Goal: Information Seeking & Learning: Learn about a topic

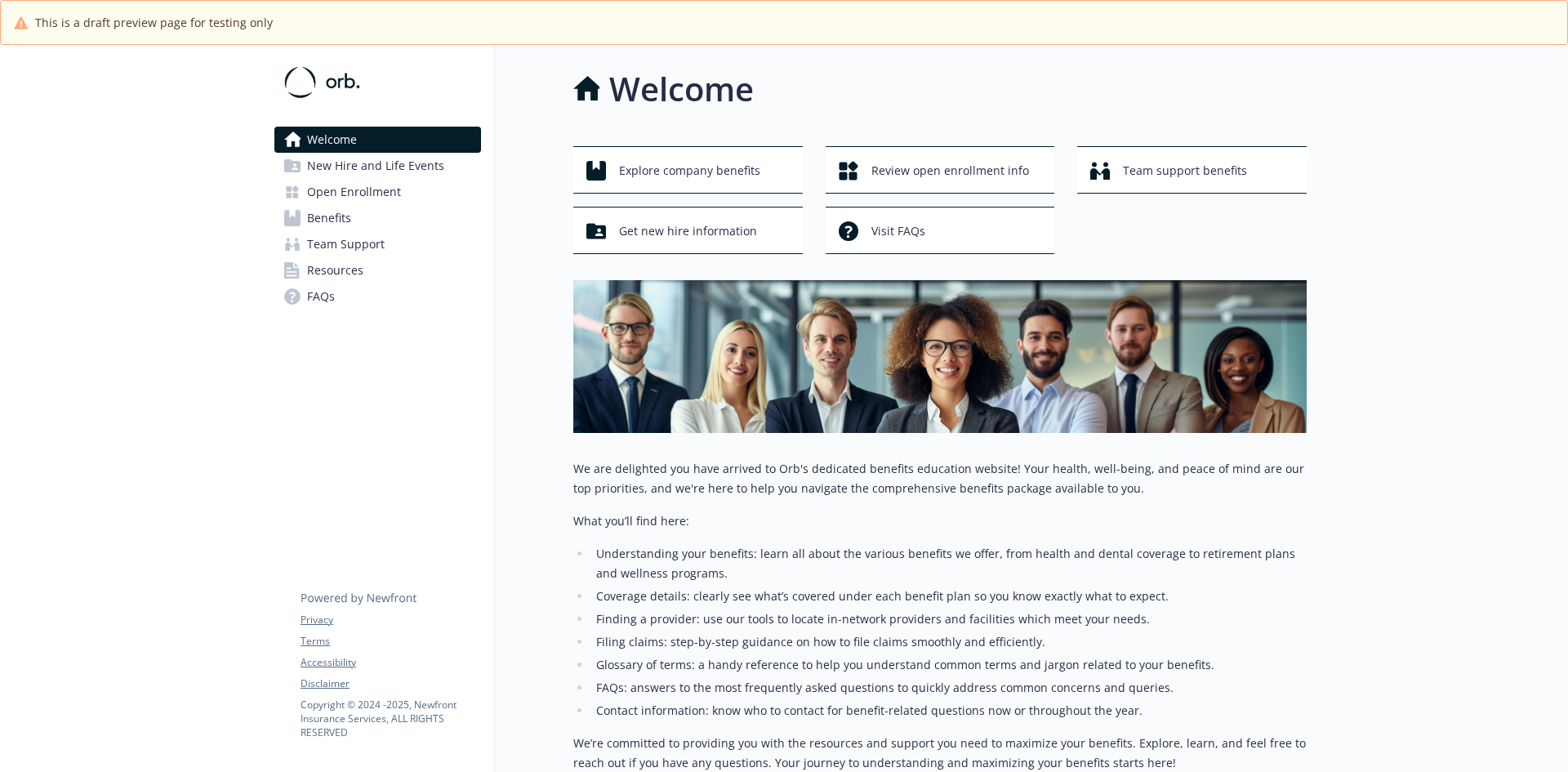
click at [891, 566] on li "Understanding your benefits: learn all about the various benefits we offer, fro…" at bounding box center [949, 563] width 716 height 40
click at [425, 191] on link "Open Enrollment" at bounding box center [378, 191] width 207 height 26
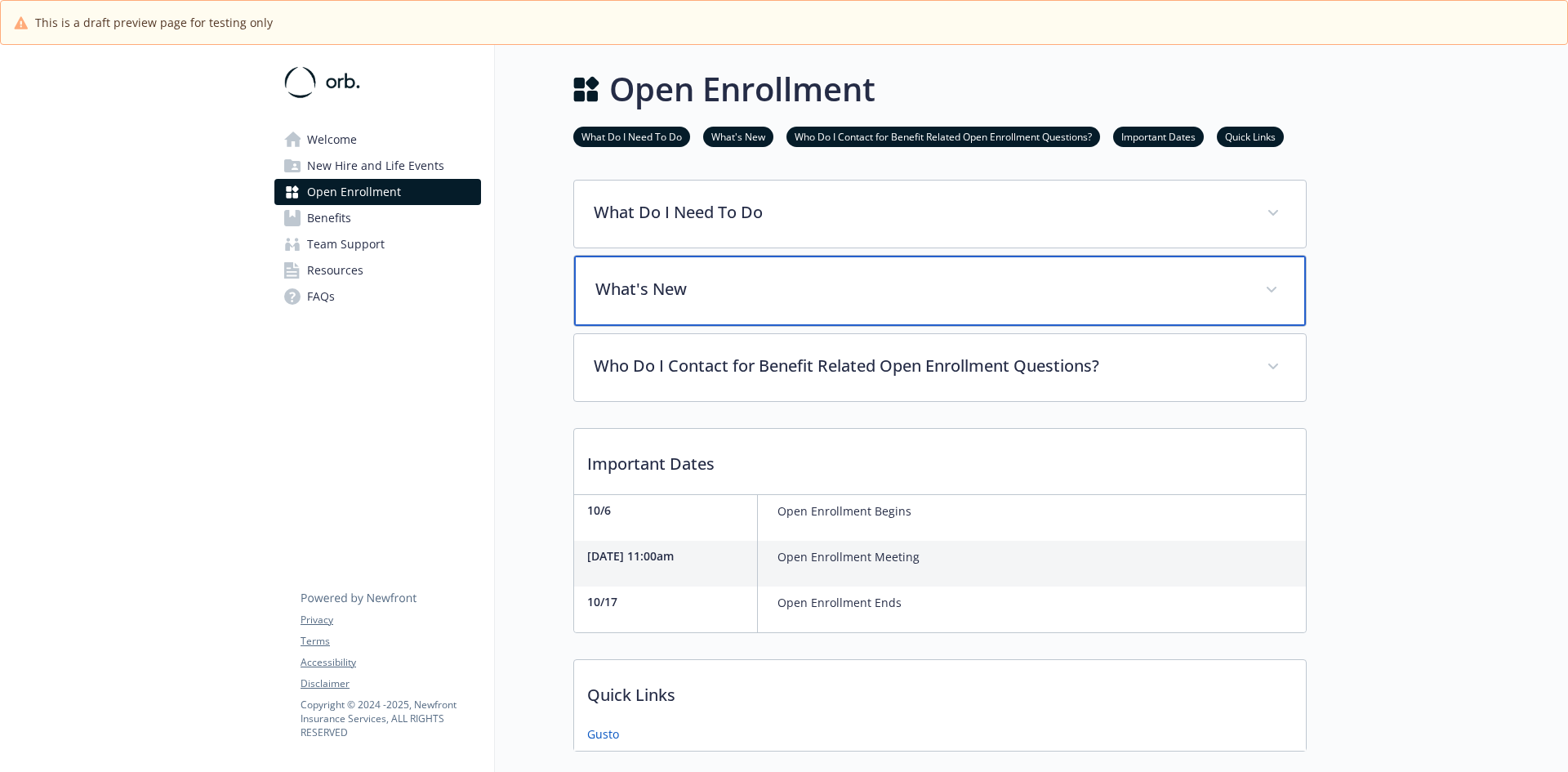
click at [755, 299] on p "What's New" at bounding box center [920, 289] width 650 height 24
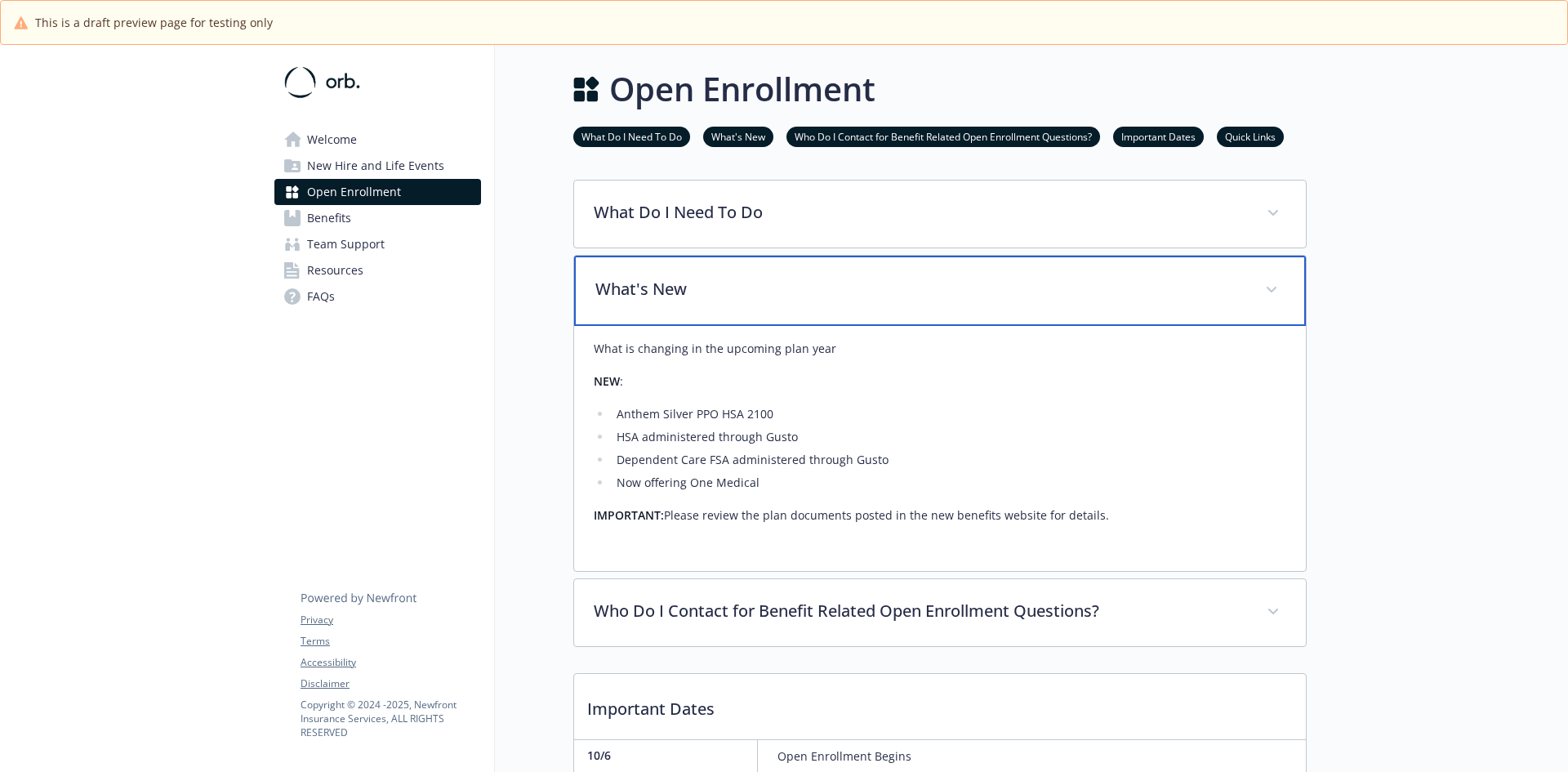
click at [723, 272] on div "What's New" at bounding box center [939, 291] width 731 height 71
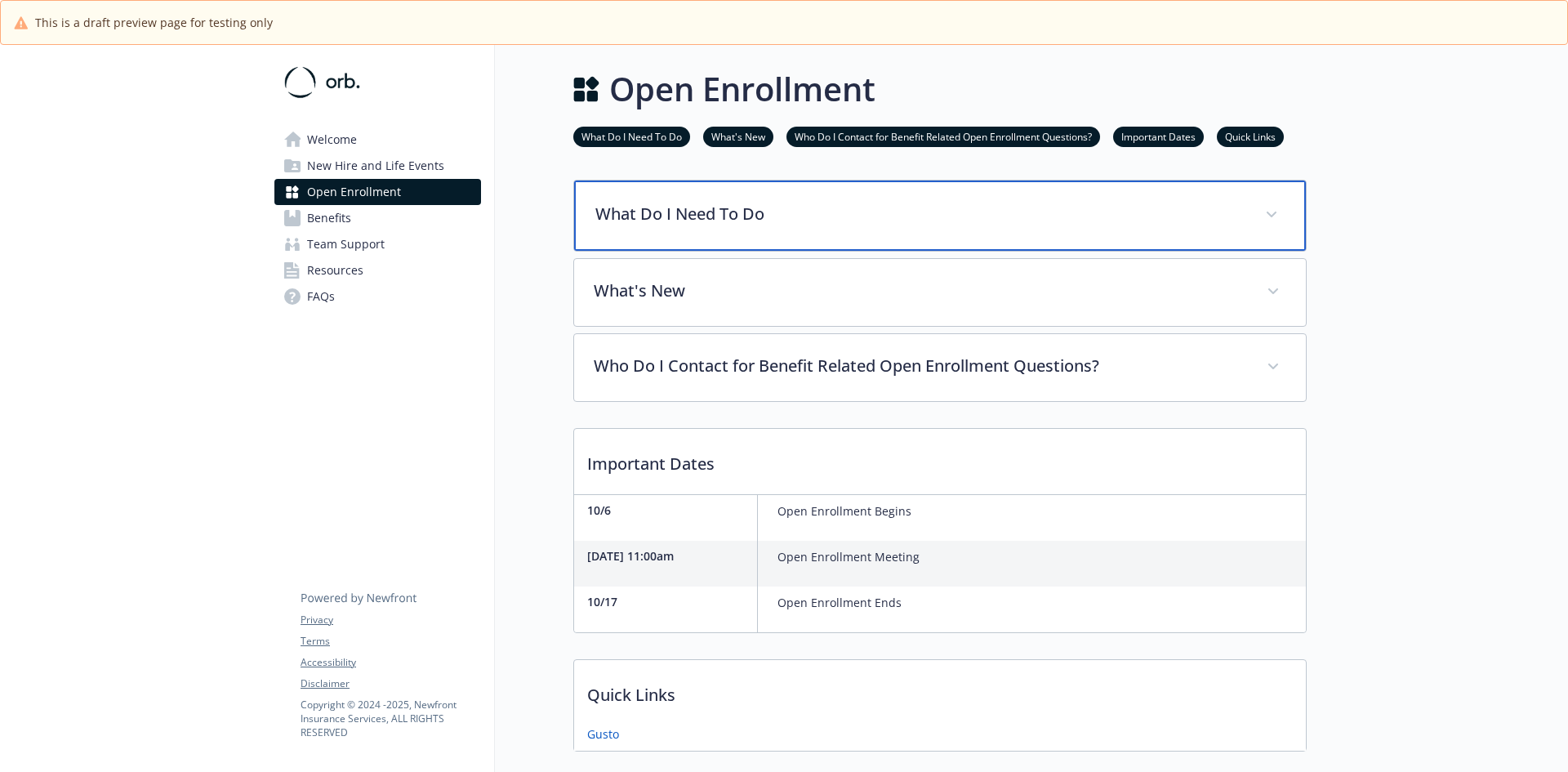
click at [695, 233] on div "What Do I Need To Do" at bounding box center [939, 215] width 731 height 71
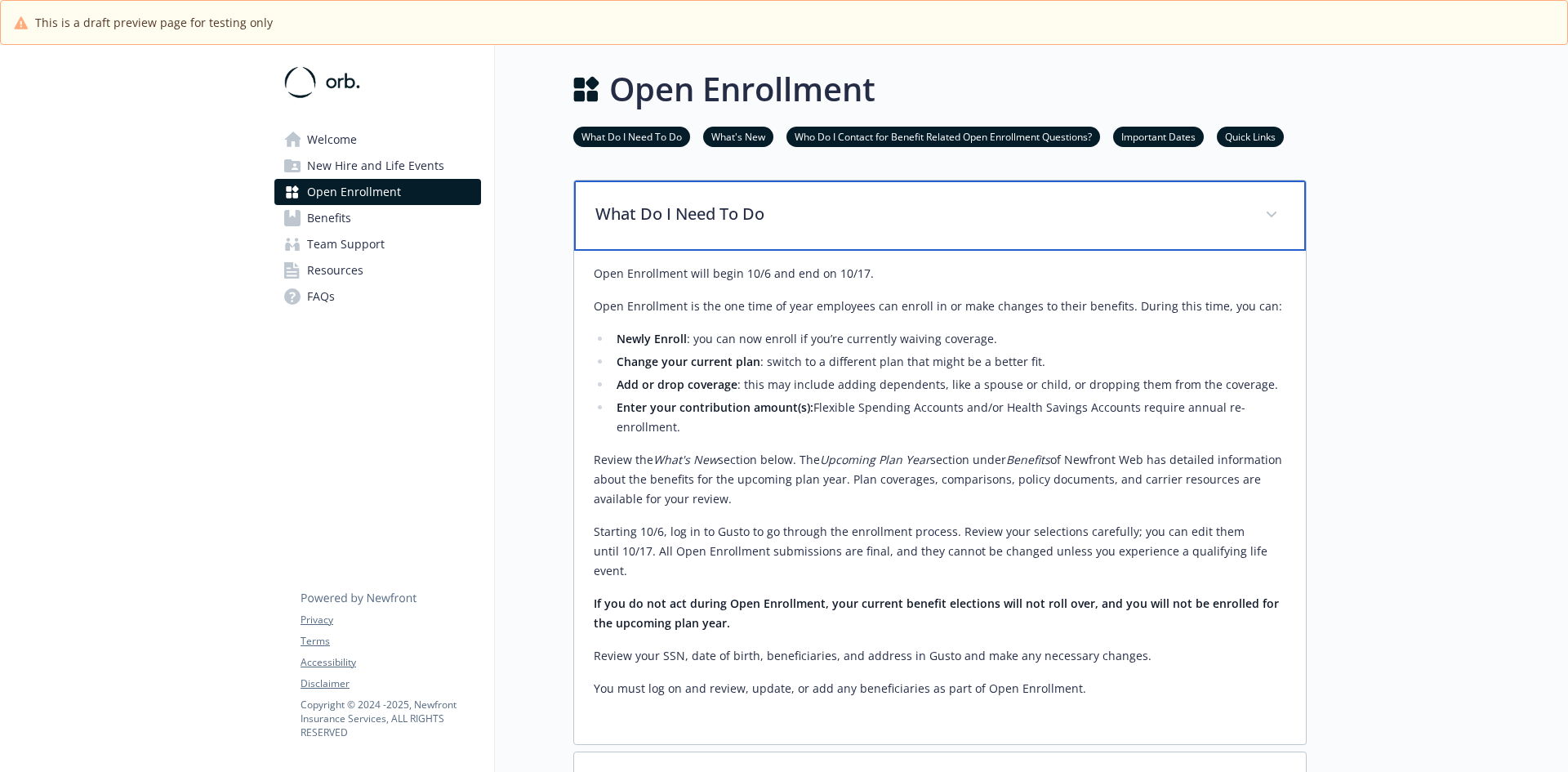
click at [695, 233] on div "What Do I Need To Do" at bounding box center [939, 215] width 731 height 71
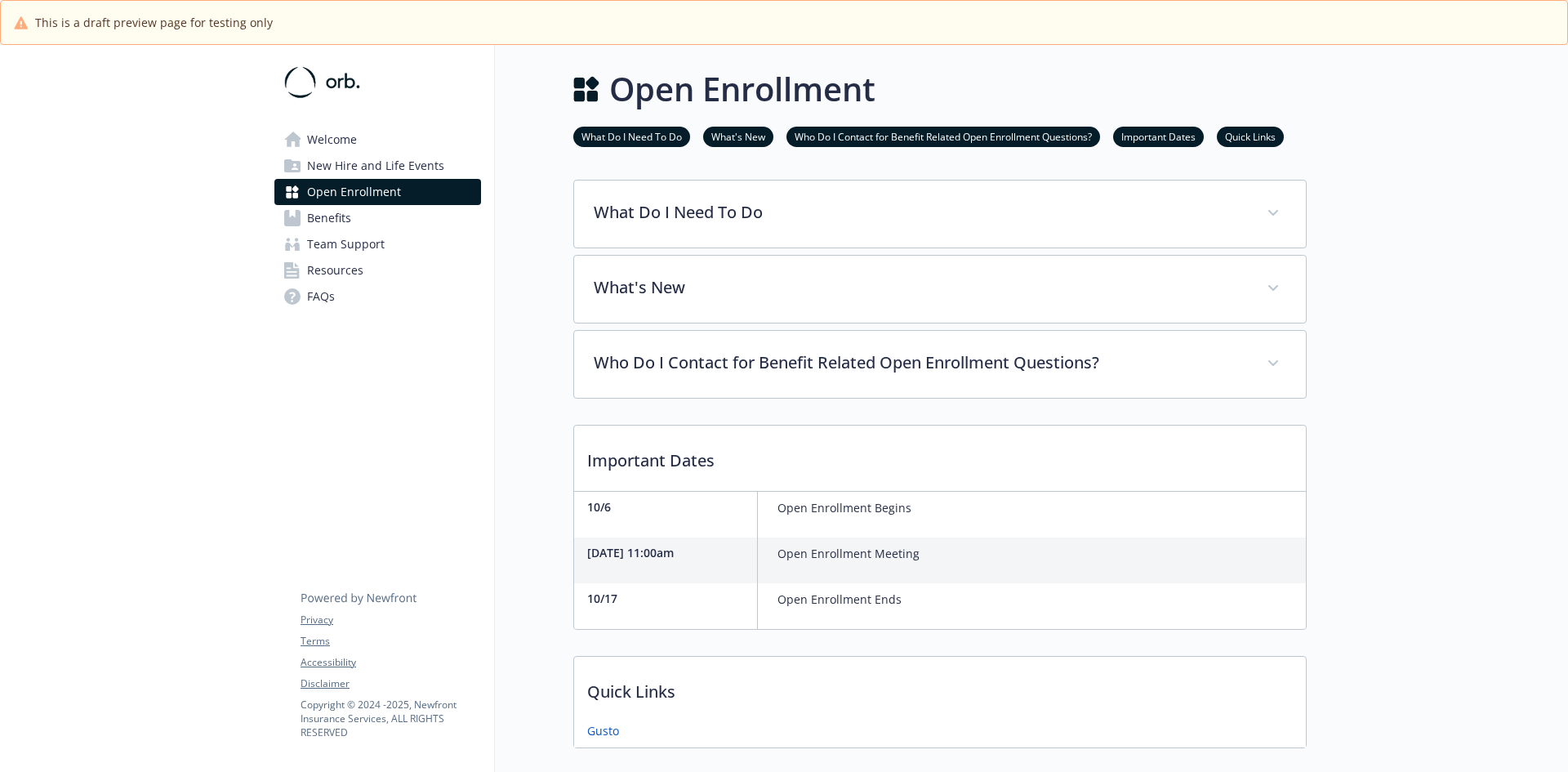
click at [725, 488] on div "Important Dates 10/6 Open Enrollment Begins [DATE] 11:00am Open Enrollment Meet…" at bounding box center [939, 528] width 733 height 205
drag, startPoint x: 716, startPoint y: 485, endPoint x: 705, endPoint y: 532, distance: 48.3
click at [716, 485] on p "Important Dates" at bounding box center [939, 455] width 731 height 61
click at [384, 219] on link "Benefits" at bounding box center [378, 217] width 207 height 26
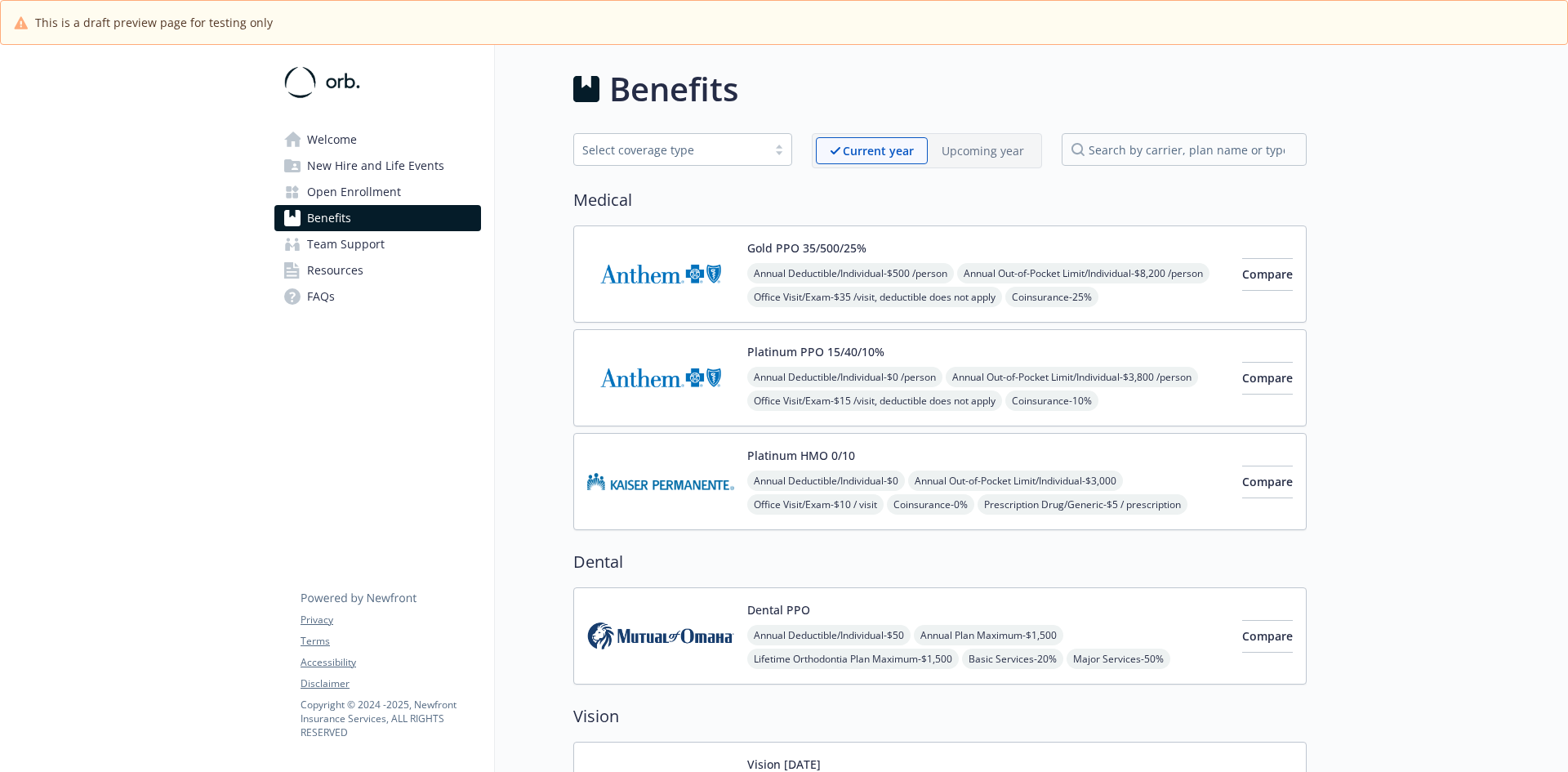
click at [689, 163] on div "Select coverage type" at bounding box center [682, 150] width 219 height 33
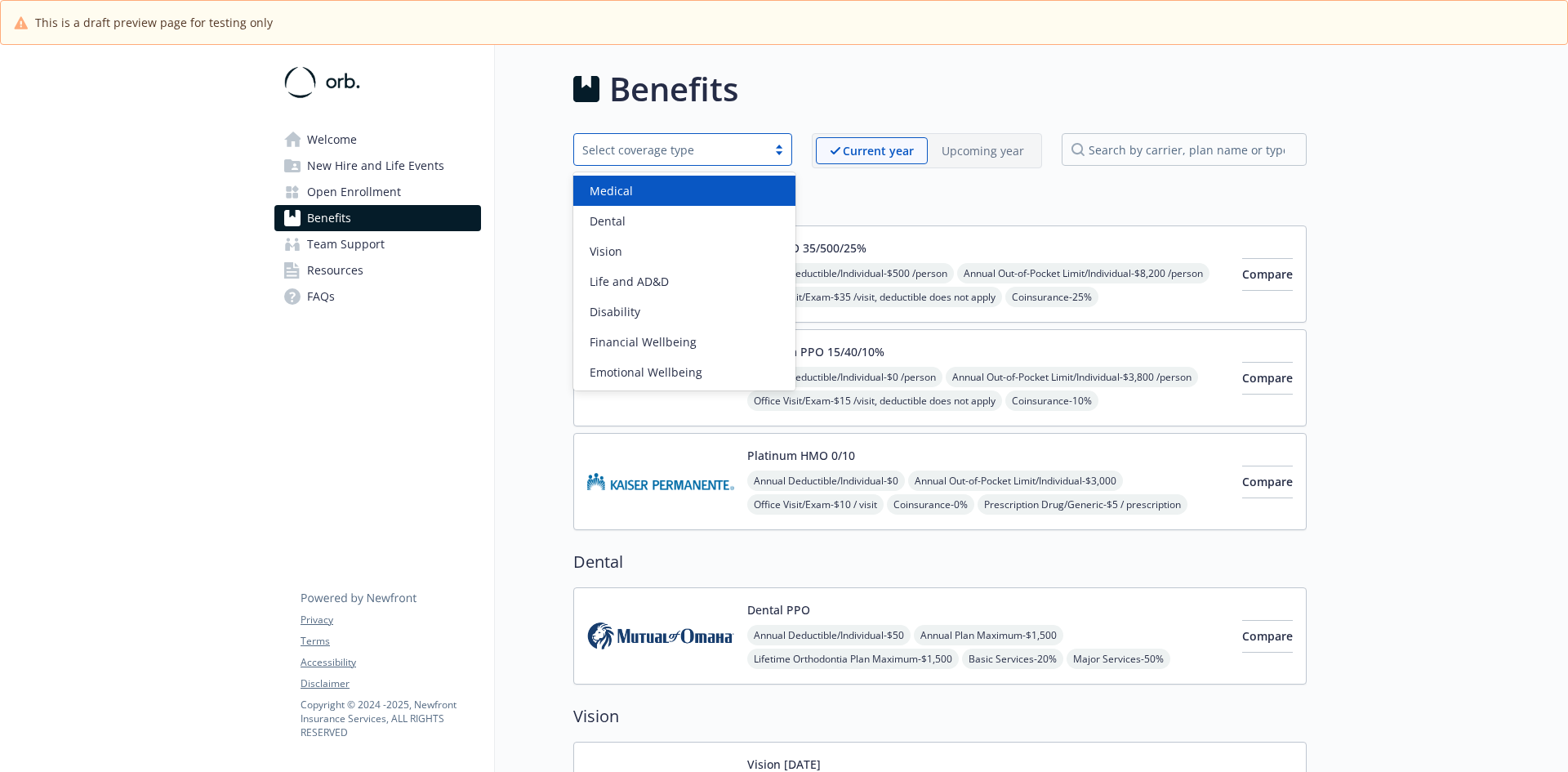
click at [685, 172] on div "Medical Dental Vision Life and AD&D Disability Financial Wellbeing Emotional We…" at bounding box center [684, 281] width 222 height 218
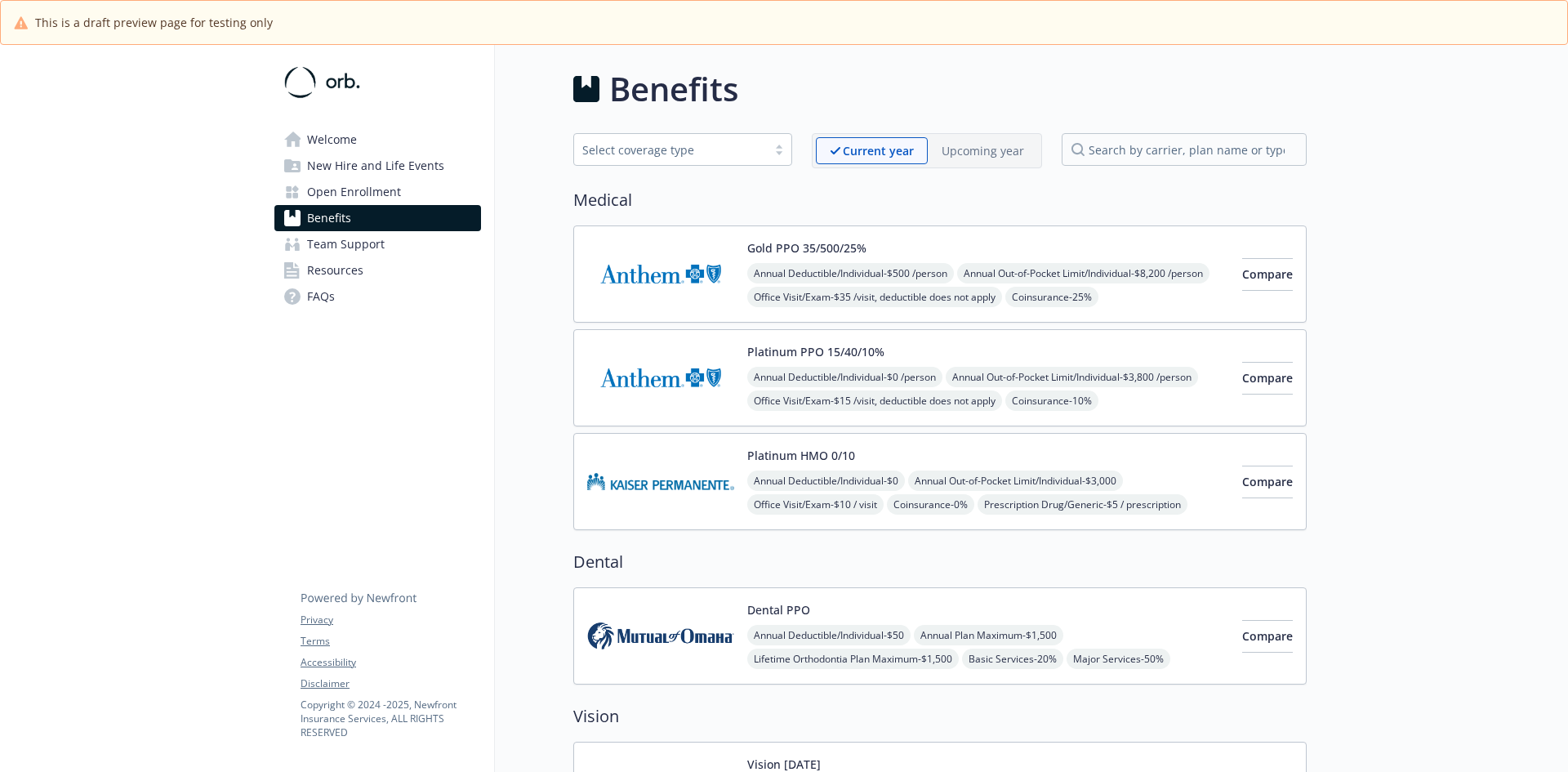
click at [1010, 158] on p "Upcoming year" at bounding box center [983, 151] width 82 height 17
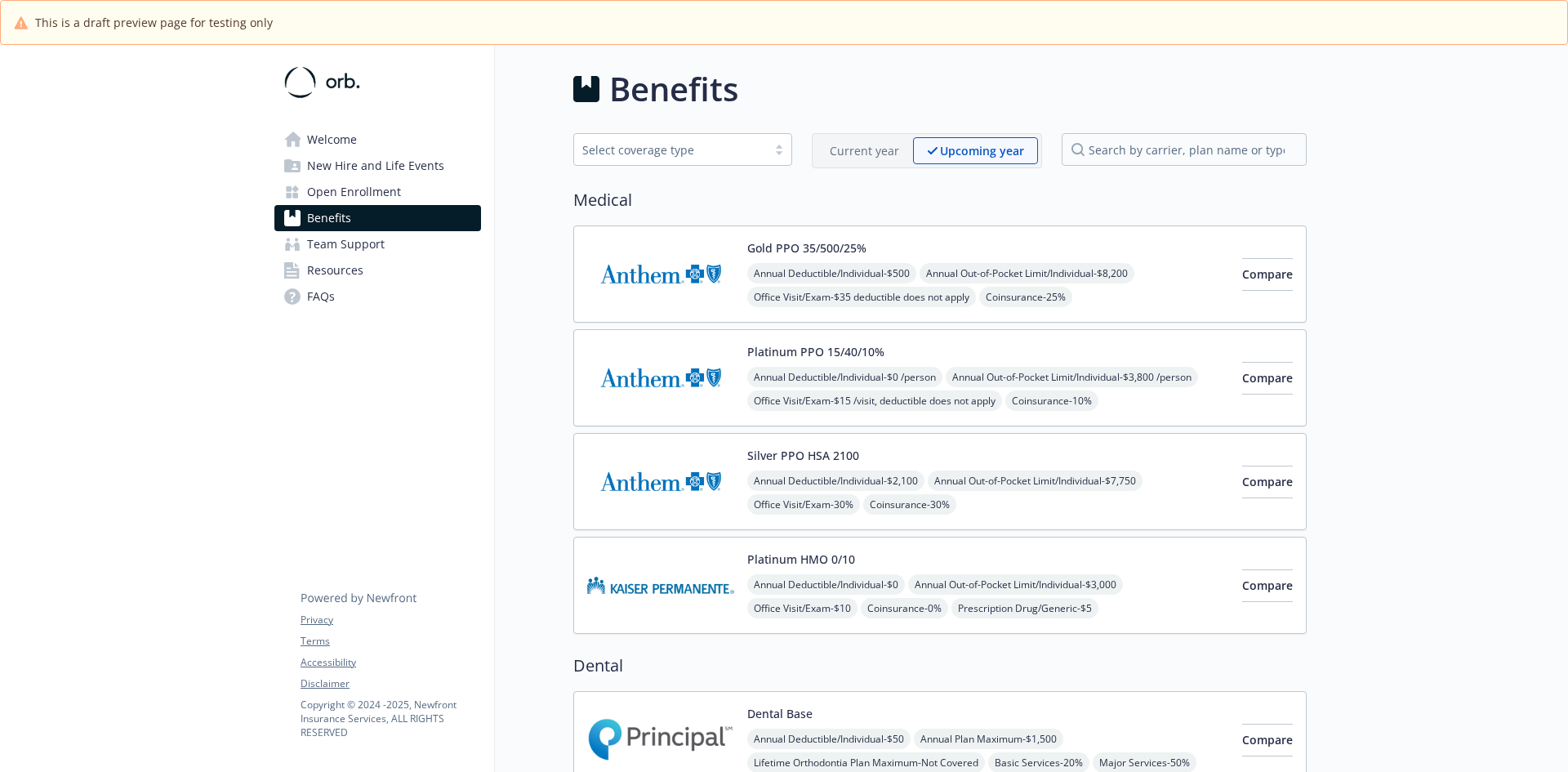
click at [883, 136] on div "Current year Upcoming year" at bounding box center [927, 151] width 230 height 35
click at [875, 161] on div "Current year" at bounding box center [865, 151] width 98 height 27
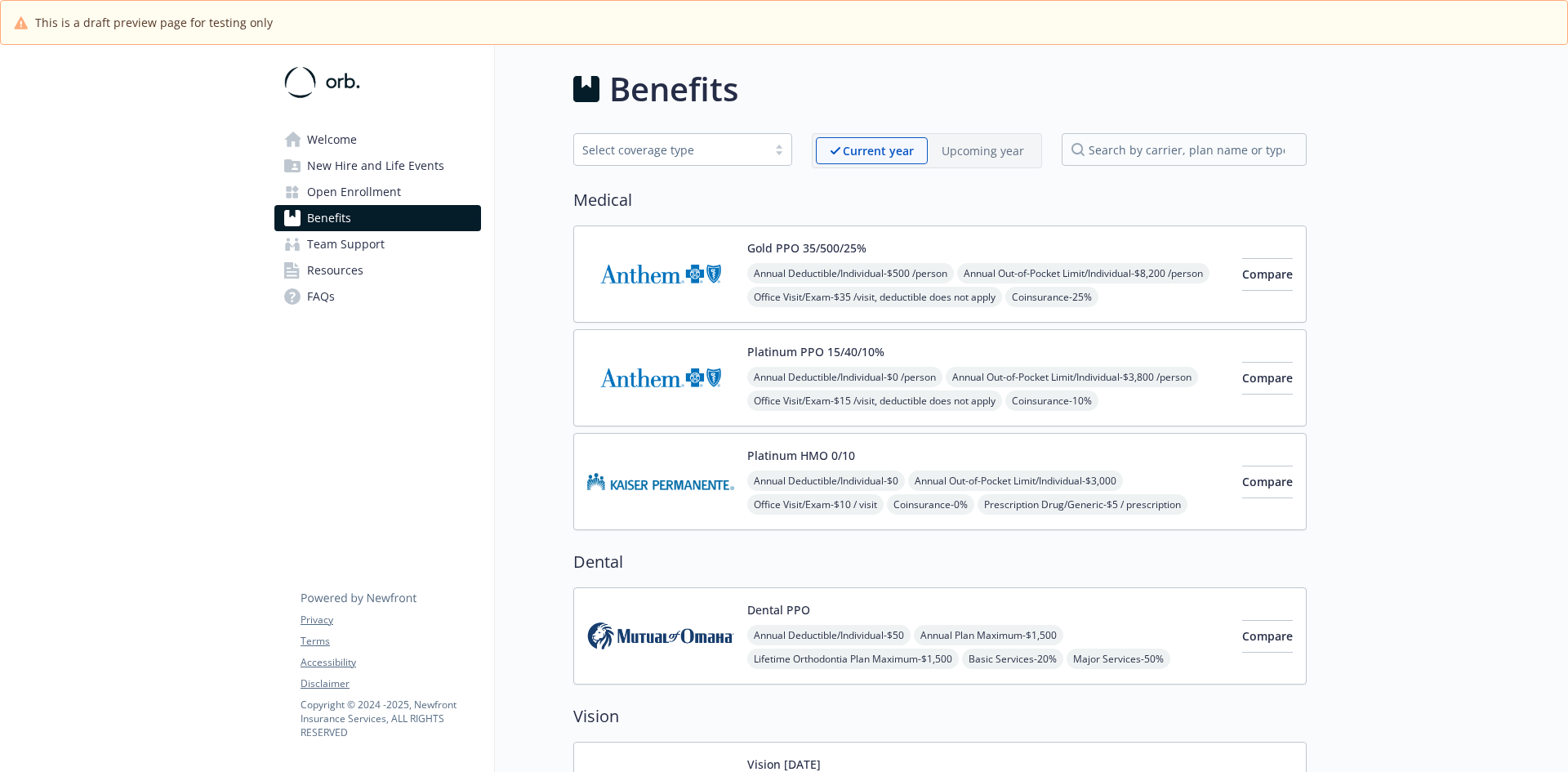
click at [970, 164] on div "Current year Upcoming year" at bounding box center [927, 151] width 230 height 35
click at [970, 159] on div "Upcoming year" at bounding box center [983, 151] width 110 height 27
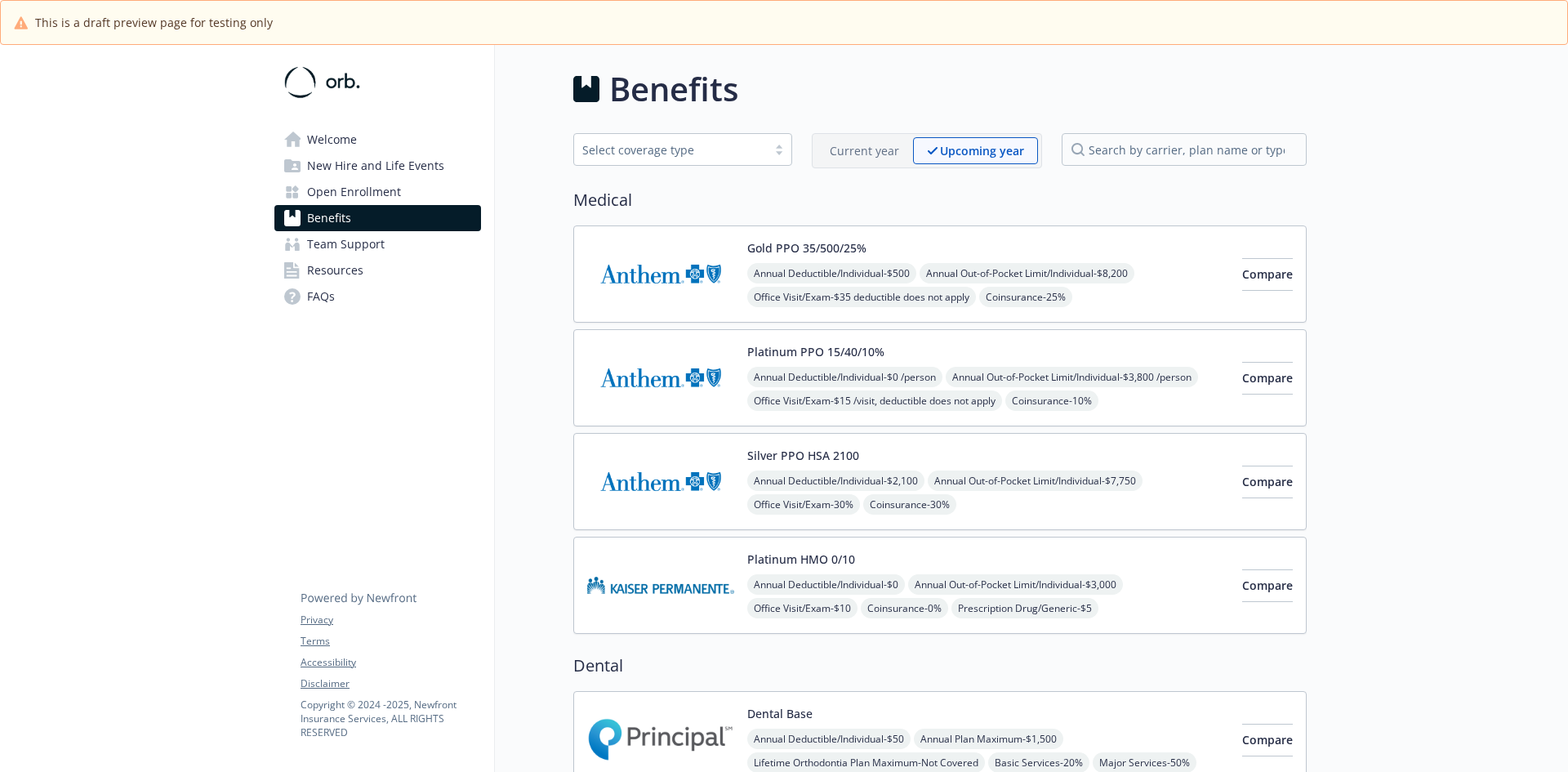
click at [338, 192] on span "Open Enrollment" at bounding box center [354, 191] width 94 height 26
